Goal: Navigation & Orientation: Find specific page/section

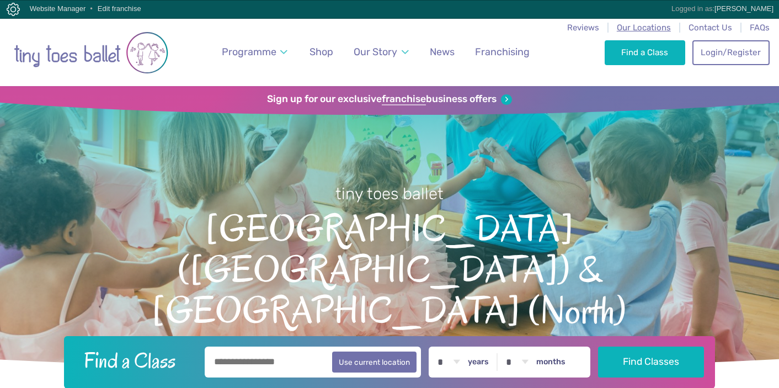
click at [653, 28] on span "Our Locations" at bounding box center [644, 28] width 54 height 10
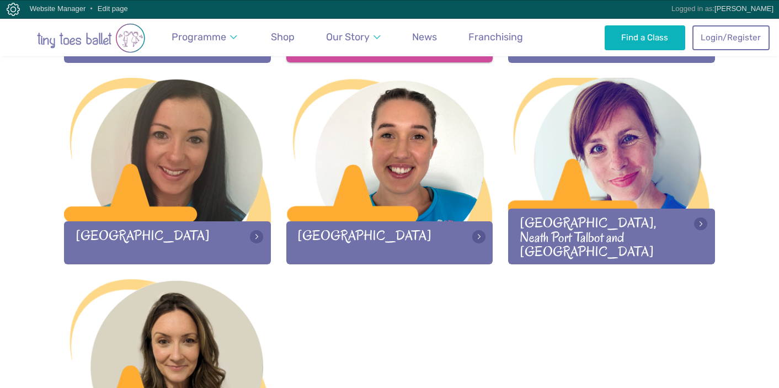
scroll to position [1569, 0]
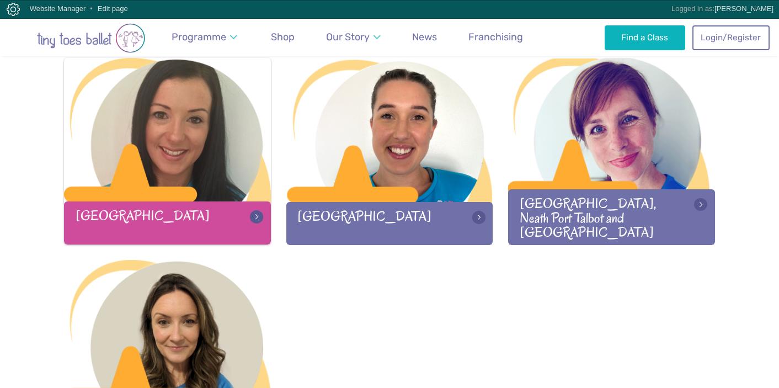
click at [177, 204] on div "[GEOGRAPHIC_DATA]" at bounding box center [167, 222] width 207 height 42
